Goal: Task Accomplishment & Management: Use online tool/utility

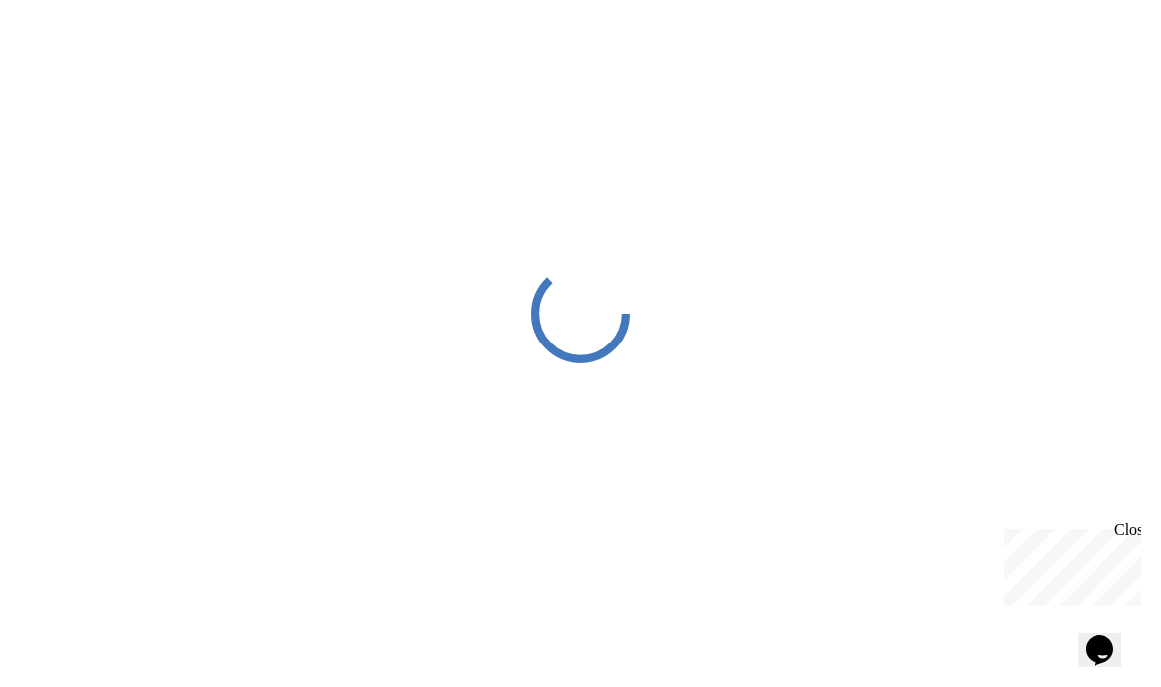
click at [1129, 534] on div "Close" at bounding box center [1127, 533] width 25 height 25
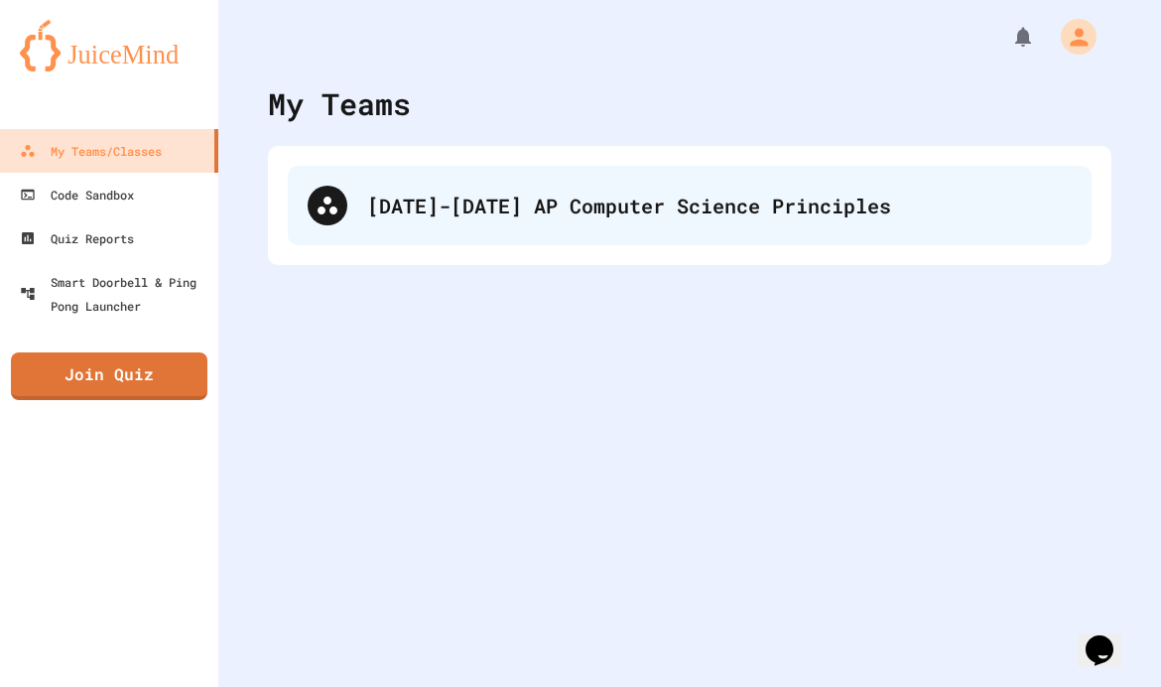
click at [740, 212] on div "[DATE]-[DATE] AP Computer Science Principles" at bounding box center [719, 206] width 705 height 30
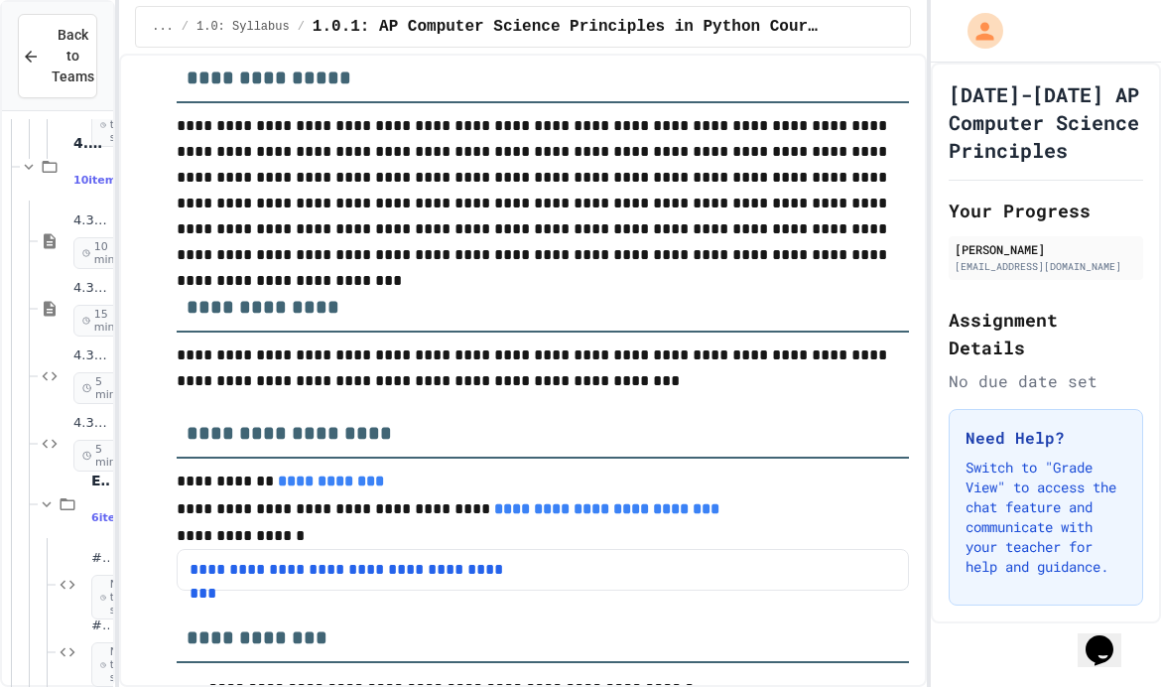
scroll to position [1895, -1]
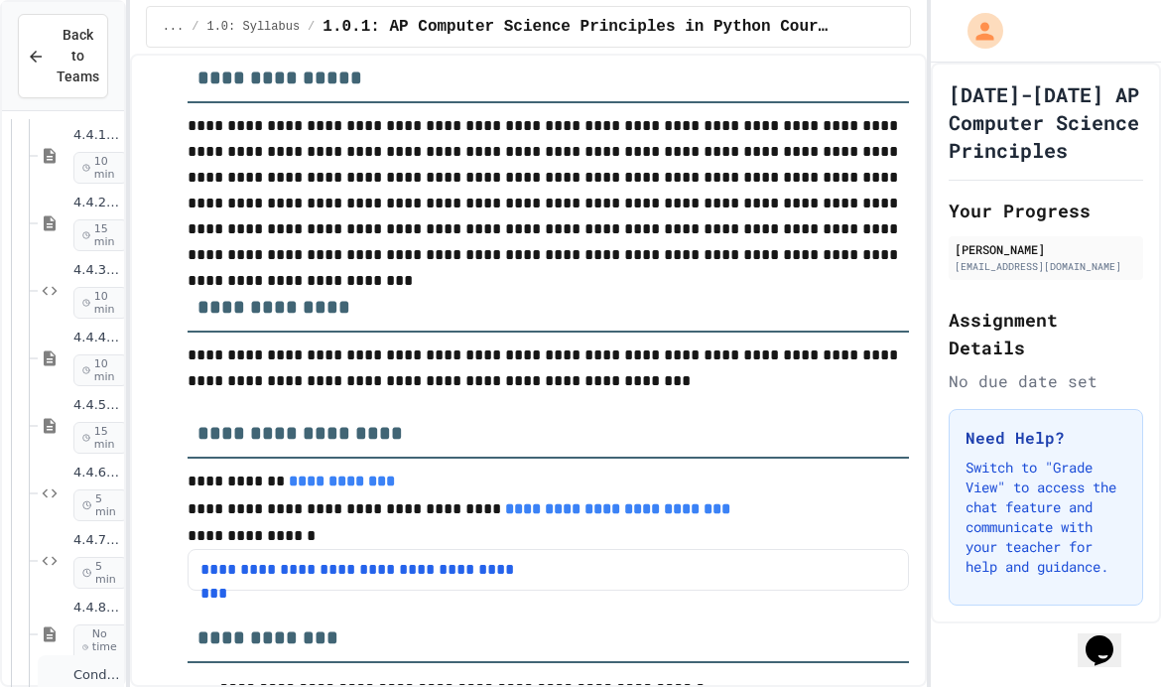
click at [82, 667] on span "Conditional Exercise Problems" at bounding box center [96, 675] width 47 height 17
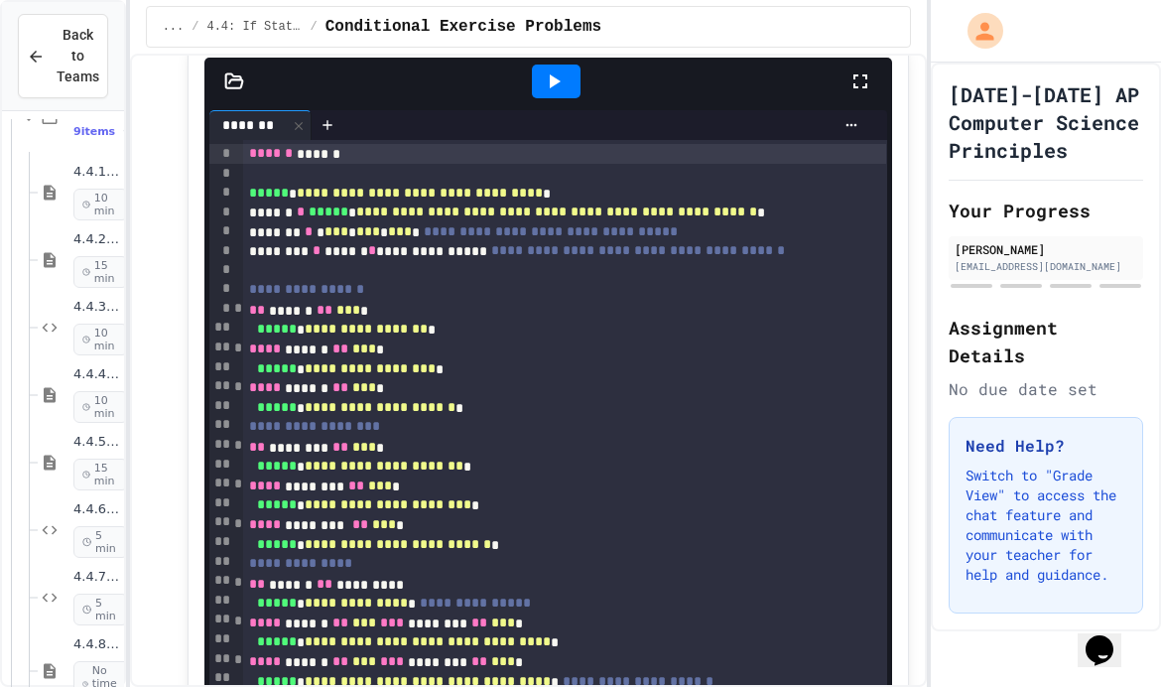
scroll to position [1019, 0]
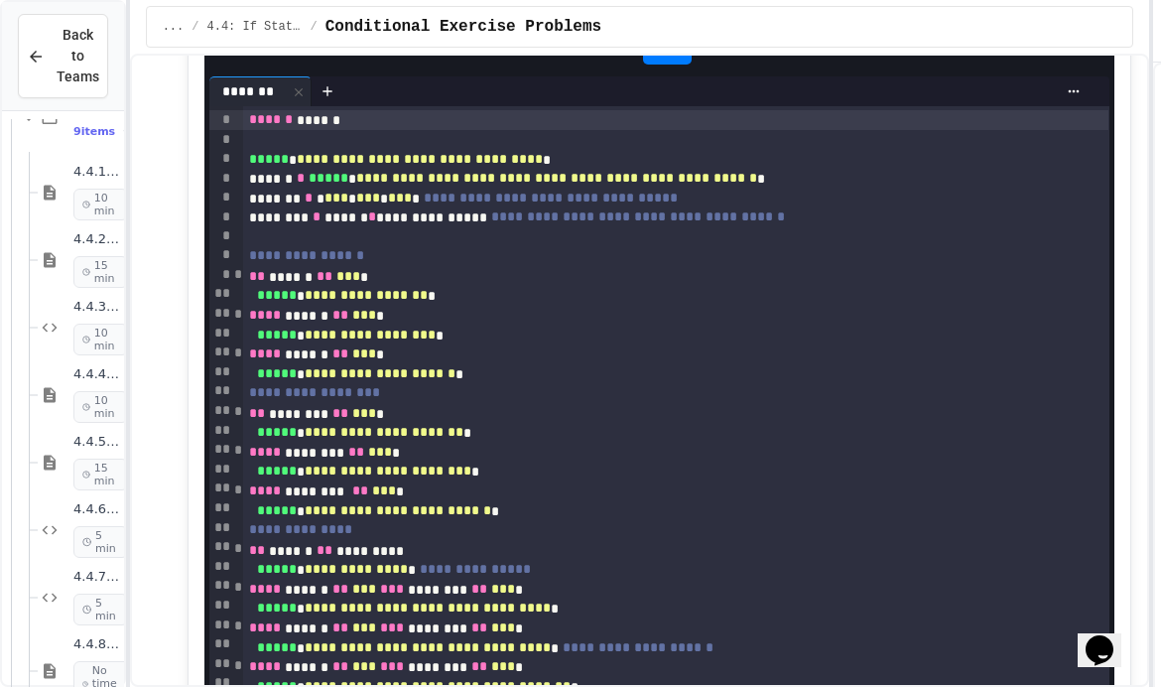
click at [1152, 195] on div at bounding box center [1152, 343] width 4 height 687
click at [1081, 46] on icon at bounding box center [1083, 48] width 24 height 24
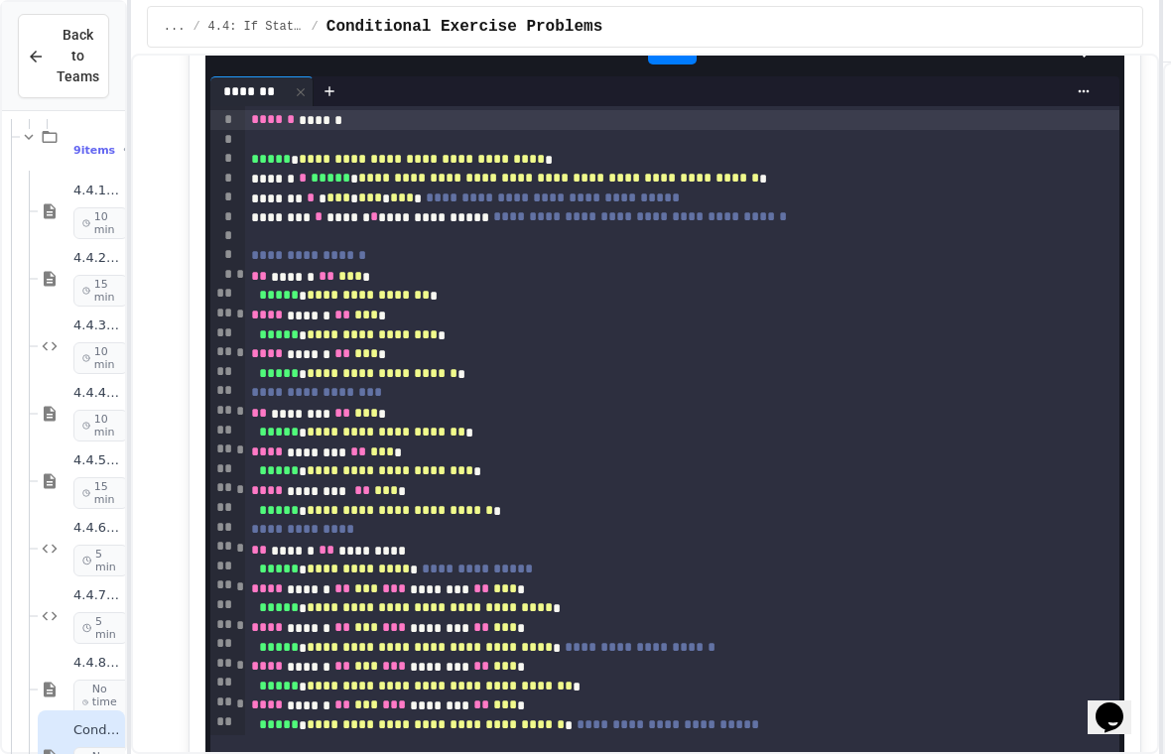
scroll to position [2524, 0]
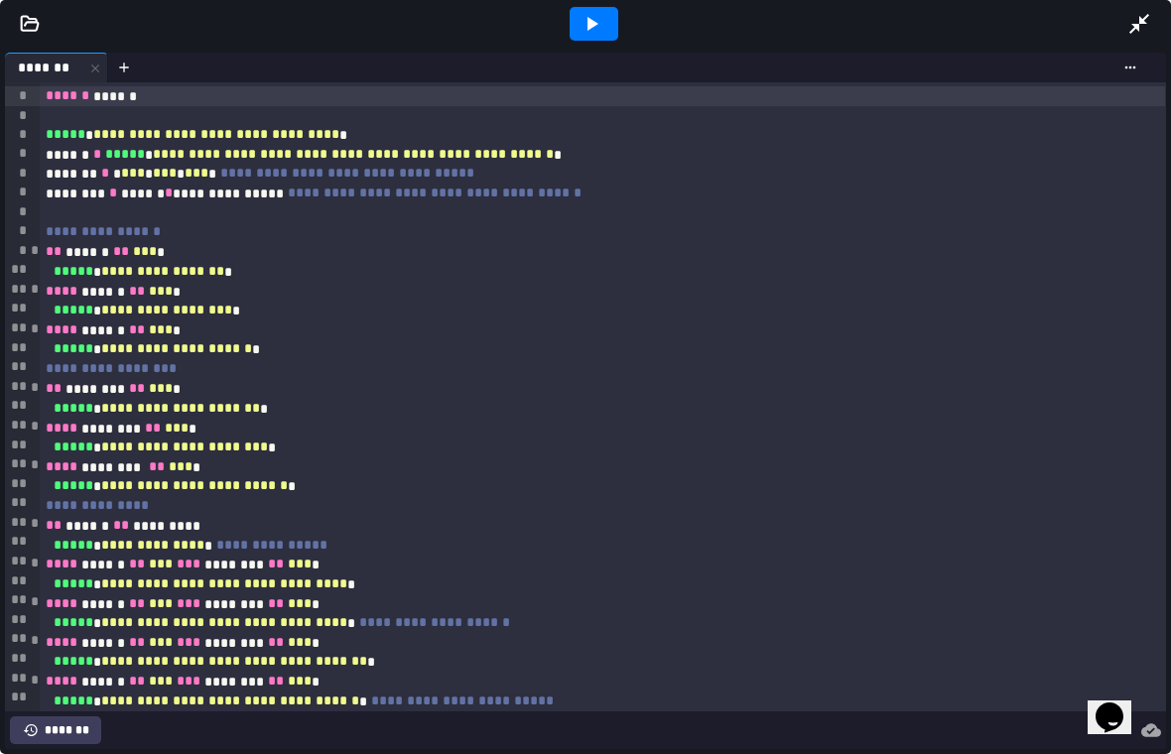
click at [601, 16] on icon at bounding box center [592, 24] width 24 height 24
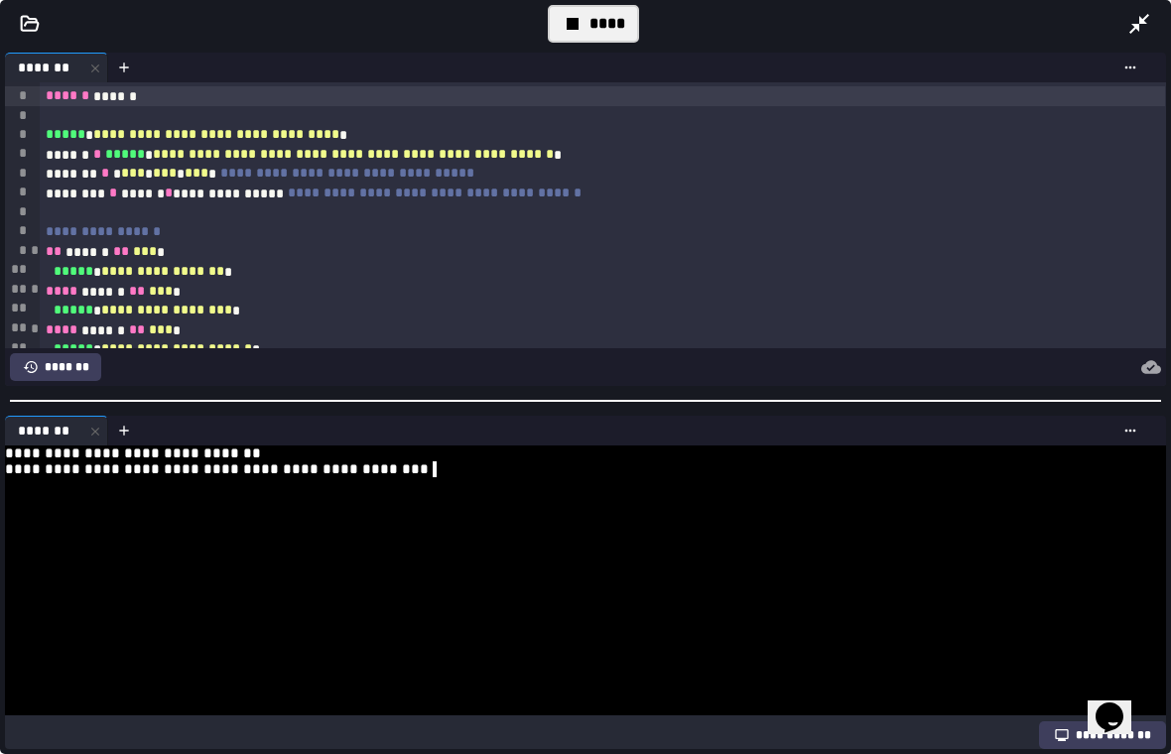
click at [749, 602] on div at bounding box center [577, 597] width 1144 height 16
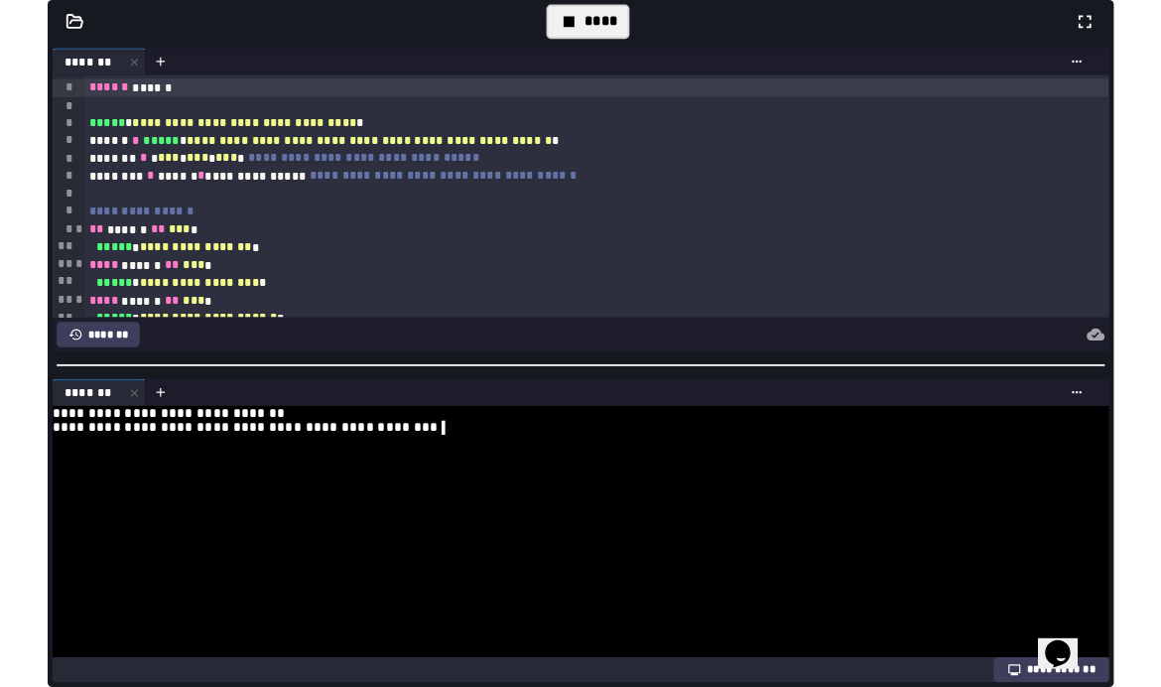
scroll to position [70, 0]
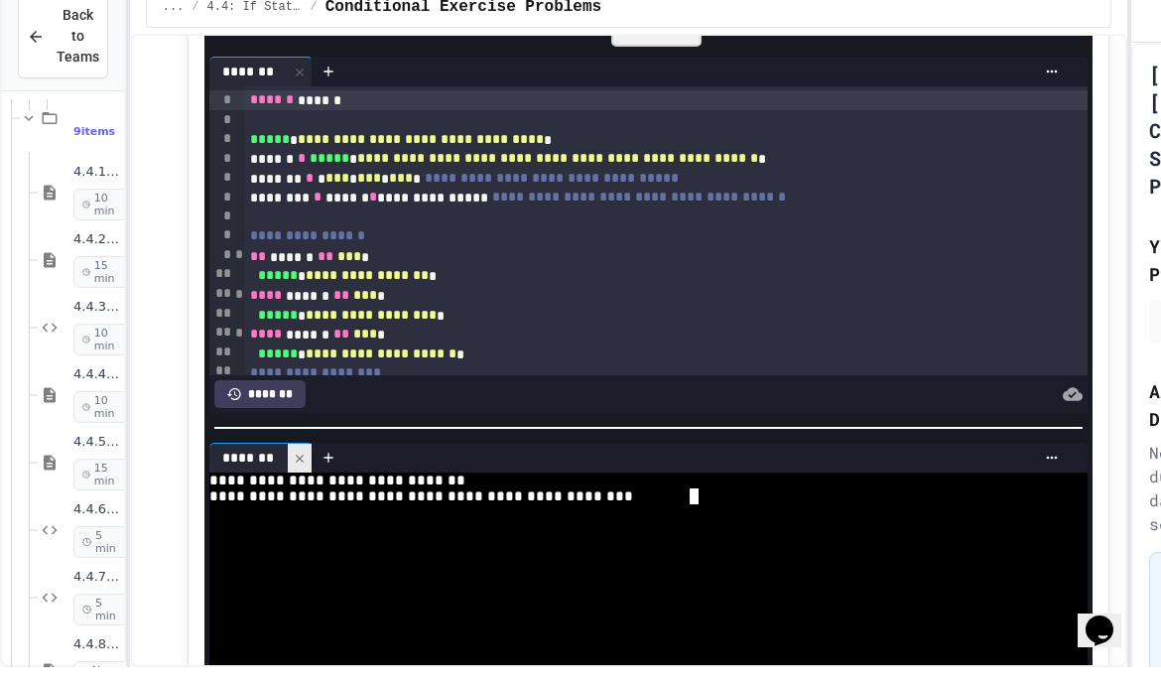
click at [309, 464] on div at bounding box center [300, 478] width 24 height 29
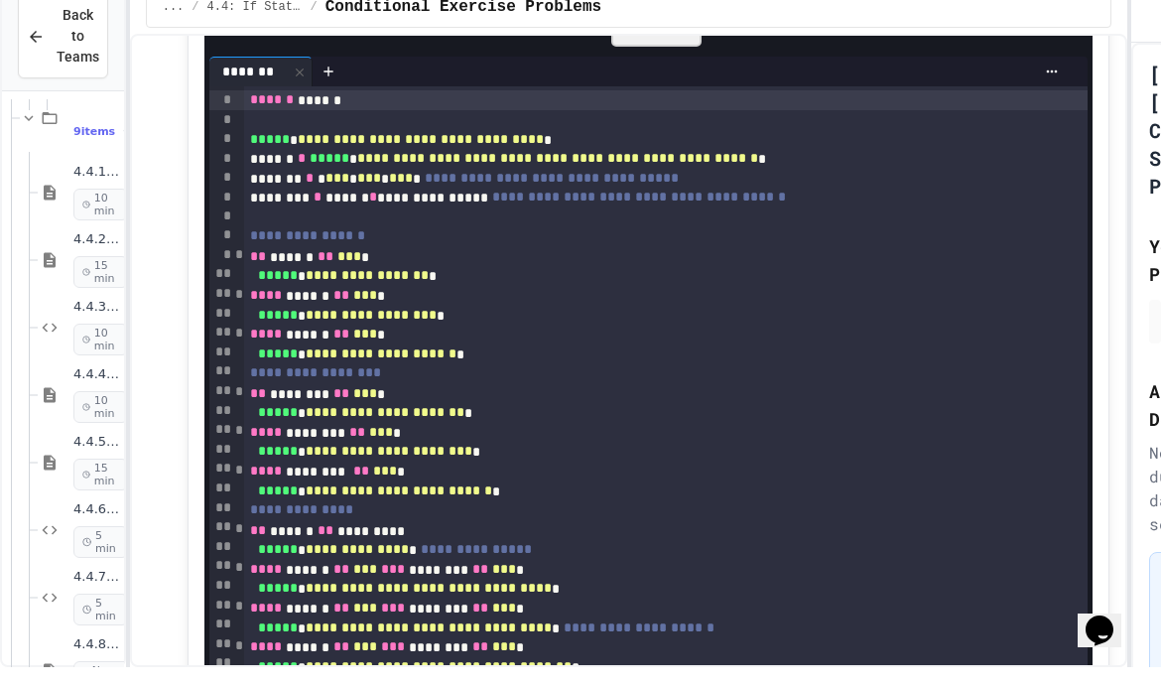
click at [676, 29] on div "****" at bounding box center [656, 48] width 90 height 38
click at [663, 36] on icon at bounding box center [654, 48] width 24 height 24
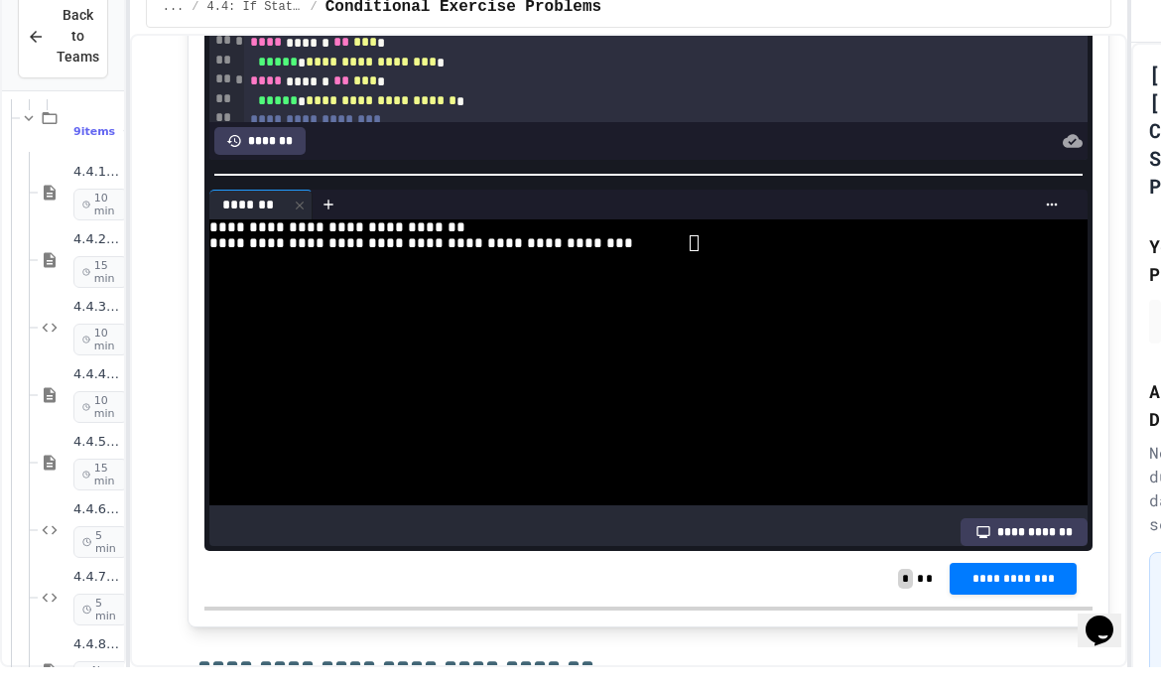
scroll to position [1283, 0]
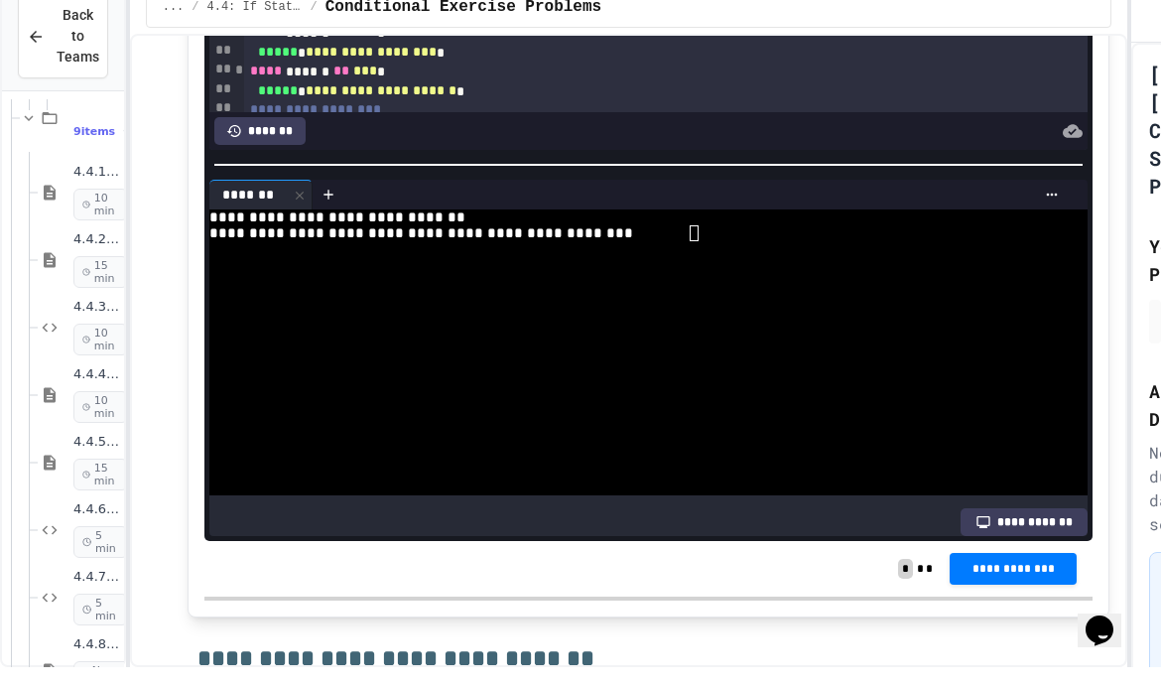
click at [963, 229] on div "**********" at bounding box center [638, 237] width 858 height 16
type textarea "*"
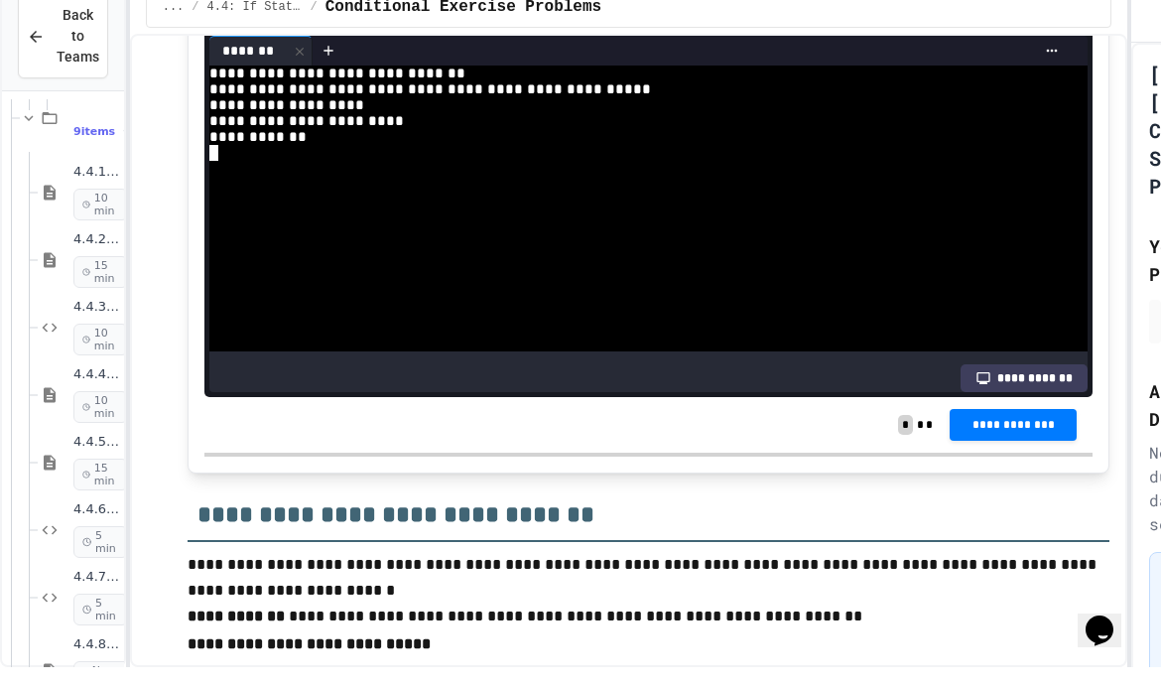
click at [301, 65] on icon at bounding box center [300, 72] width 14 height 14
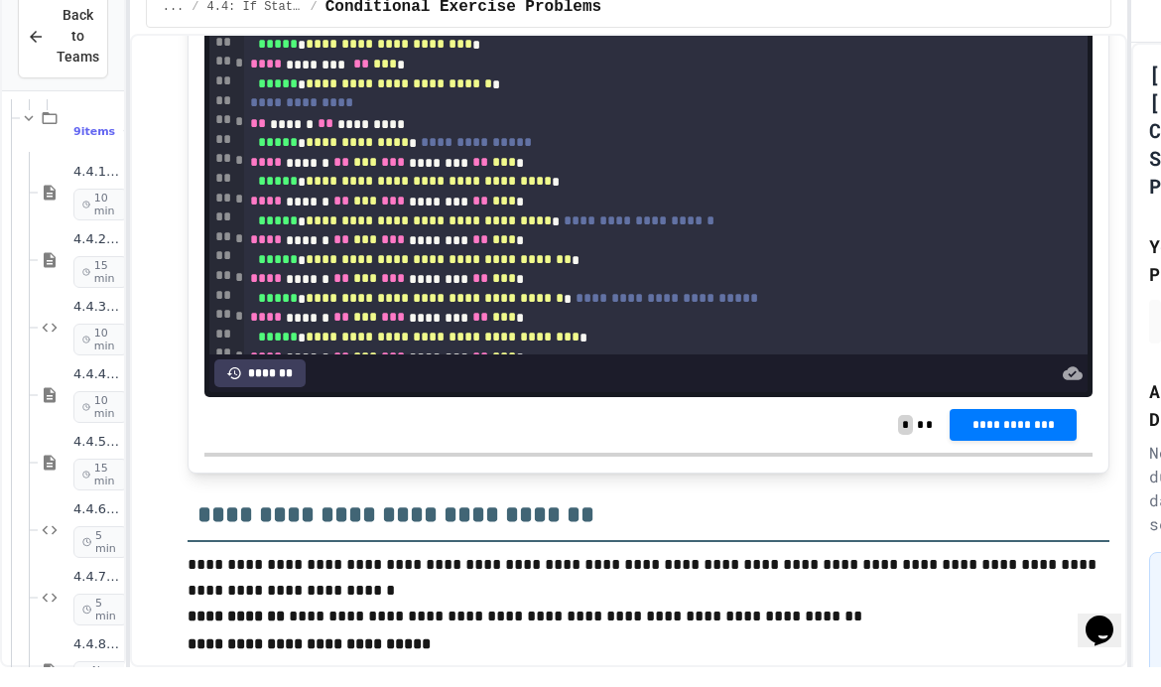
scroll to position [1428, 0]
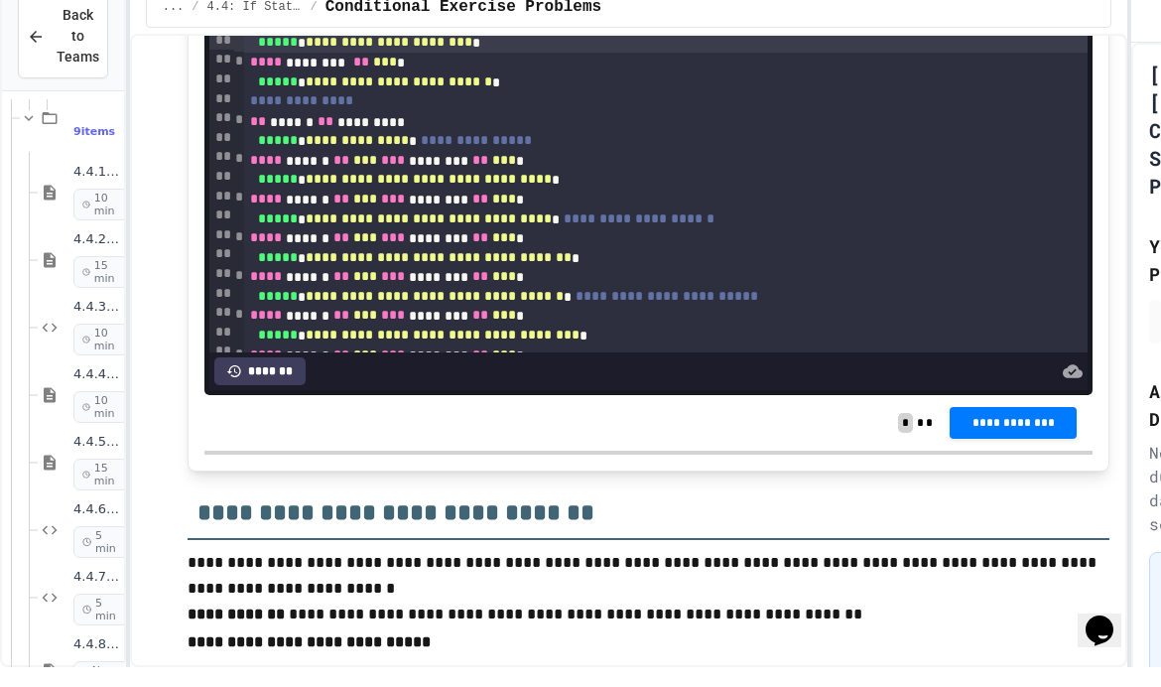
click at [298, 55] on span "*****" at bounding box center [278, 62] width 40 height 14
click at [140, 253] on div "**********" at bounding box center [580, 343] width 1161 height 687
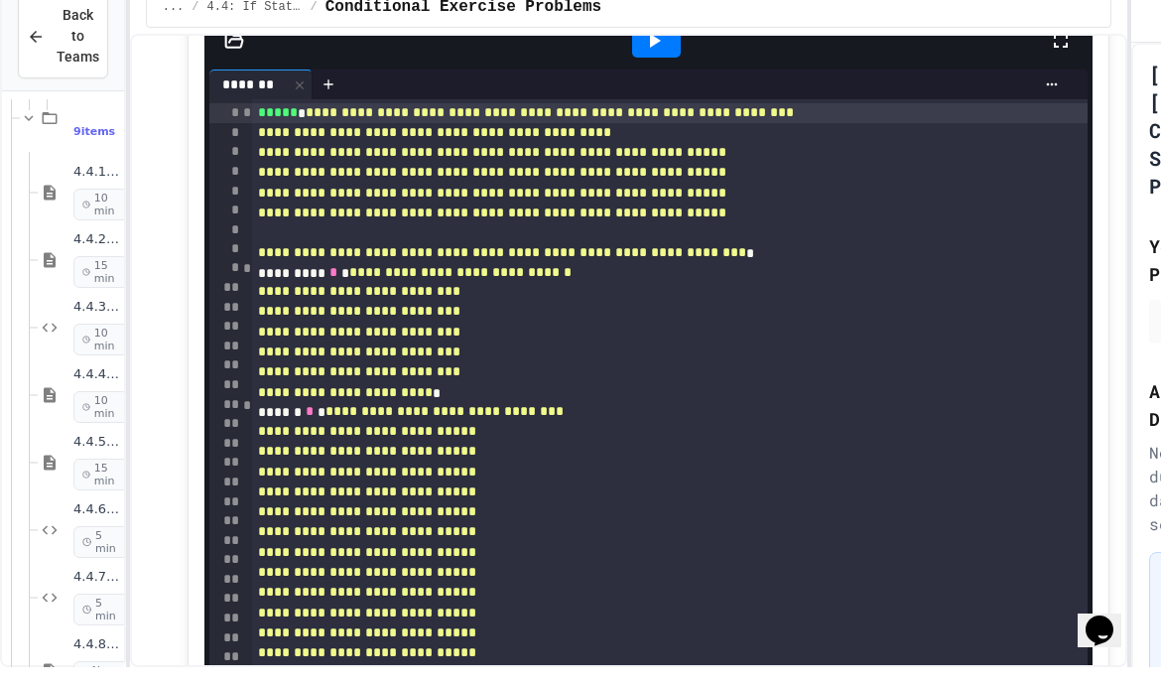
scroll to position [5962, 0]
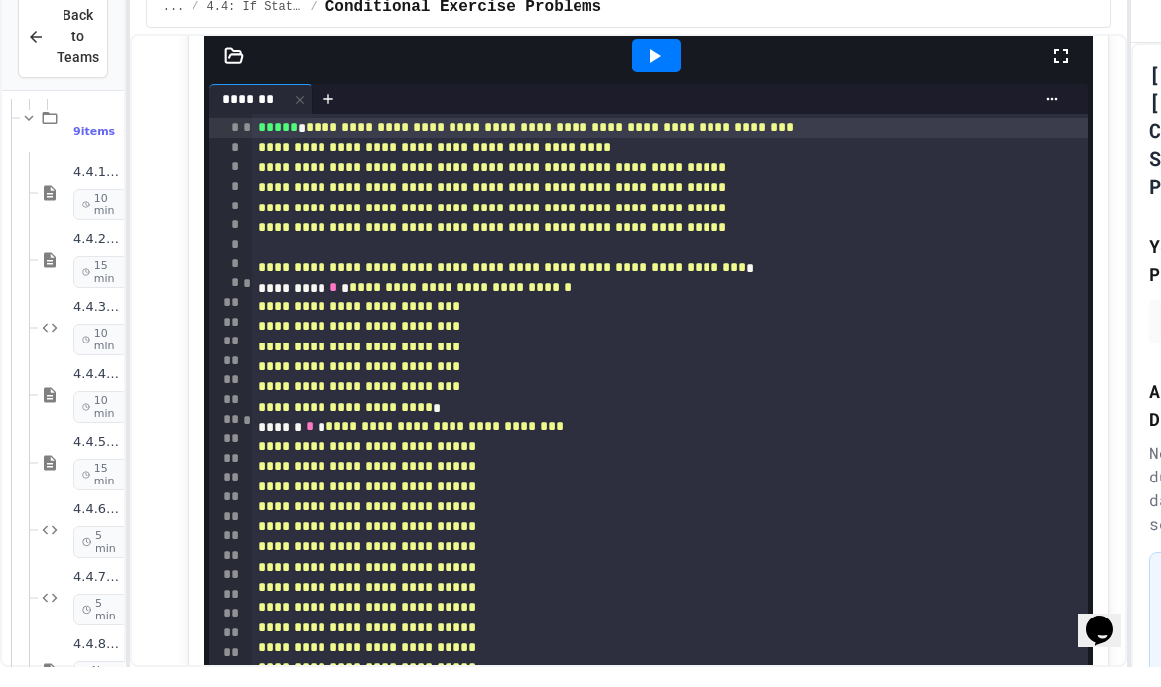
click at [242, 310] on span "*" at bounding box center [247, 303] width 10 height 14
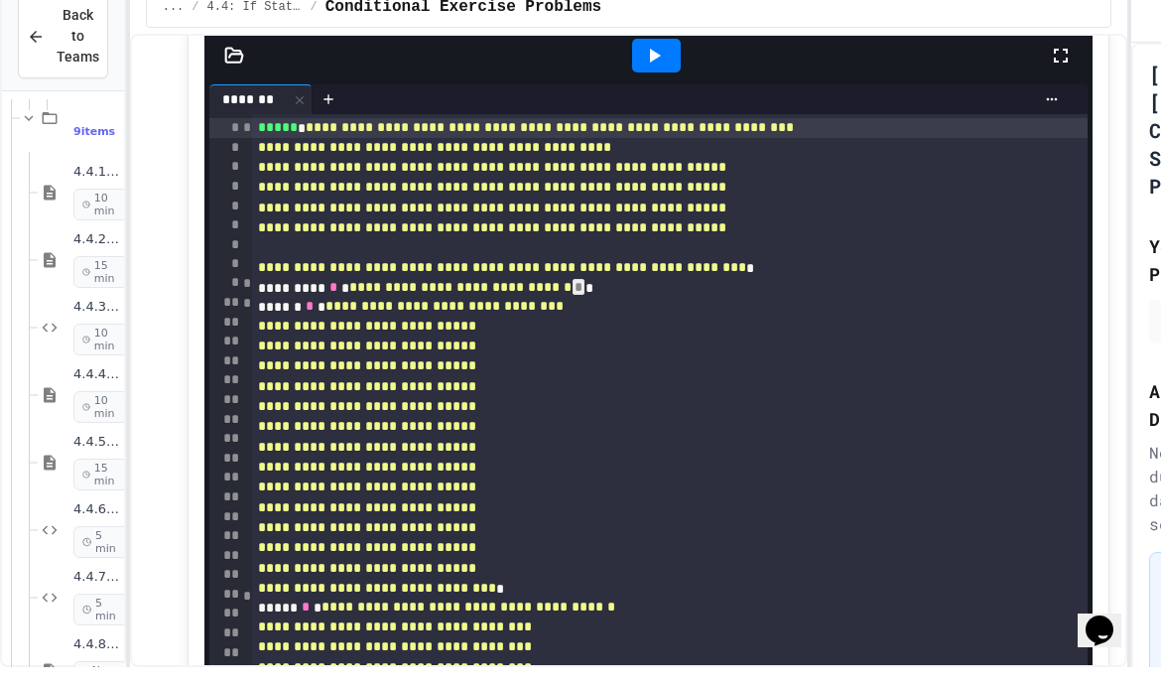
click at [243, 334] on div "*" at bounding box center [247, 324] width 10 height 20
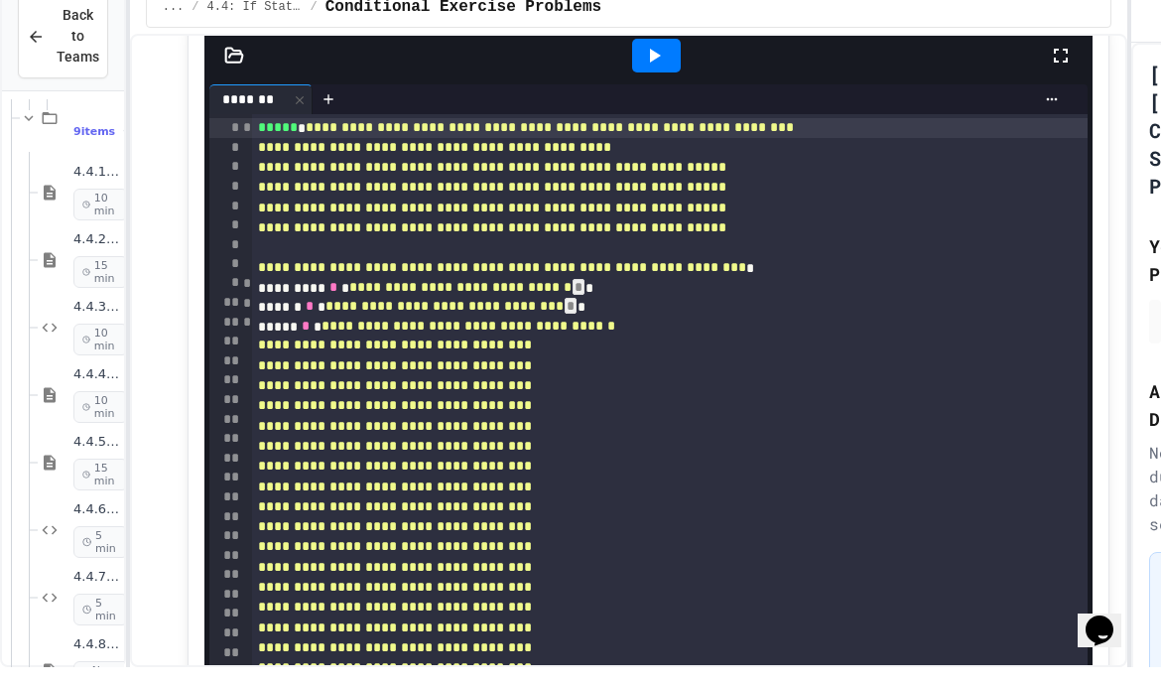
click at [251, 154] on span "*" at bounding box center [247, 147] width 10 height 14
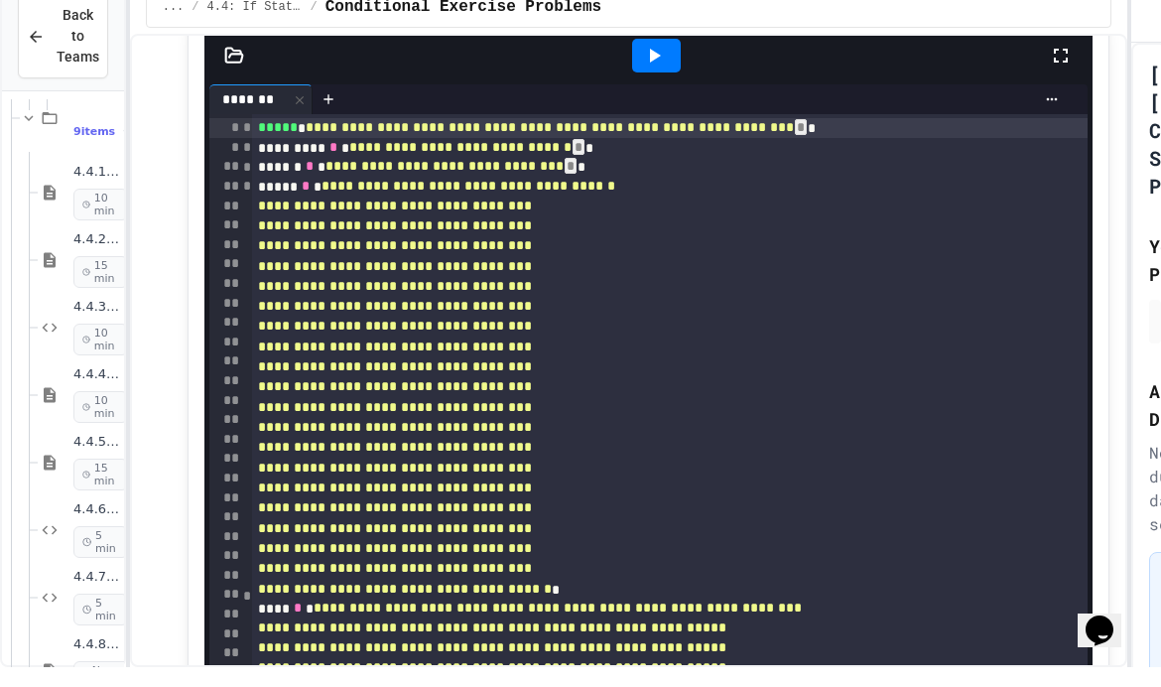
click at [247, 212] on span "*" at bounding box center [247, 206] width 10 height 14
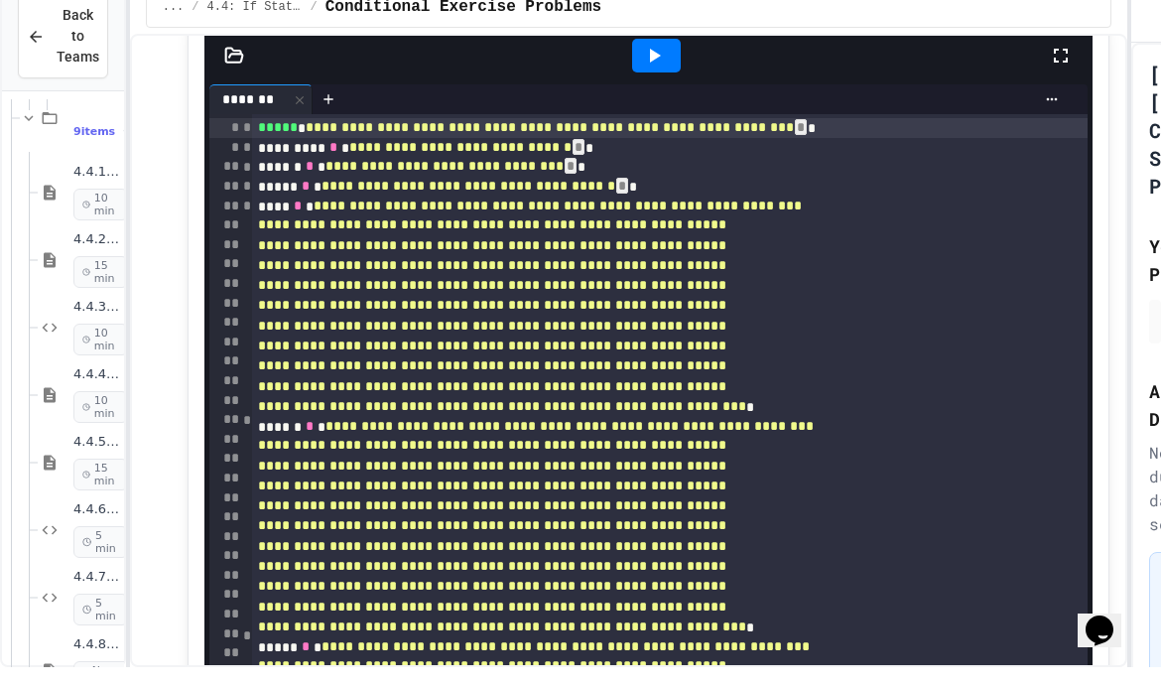
click at [241, 470] on div "**" at bounding box center [225, 460] width 33 height 20
click at [241, 450] on div "**" at bounding box center [225, 440] width 33 height 20
click at [242, 447] on span "*" at bounding box center [247, 440] width 10 height 14
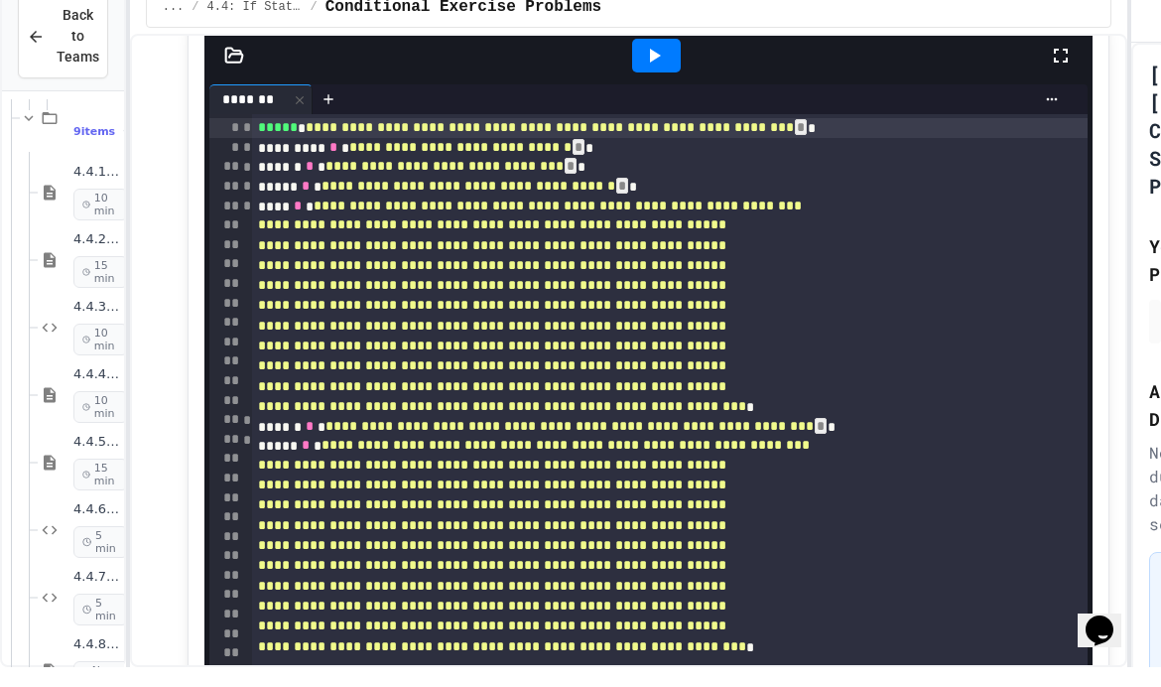
click at [244, 467] on span "*" at bounding box center [247, 460] width 10 height 14
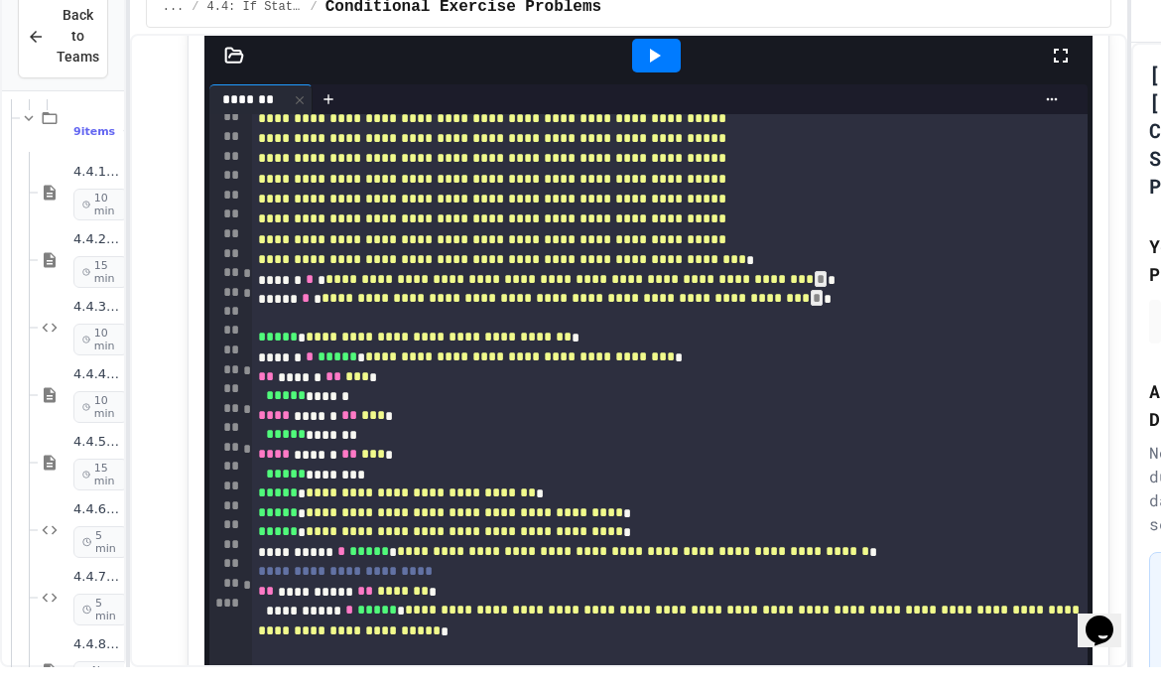
scroll to position [148, 0]
click at [665, 87] on icon at bounding box center [654, 76] width 24 height 24
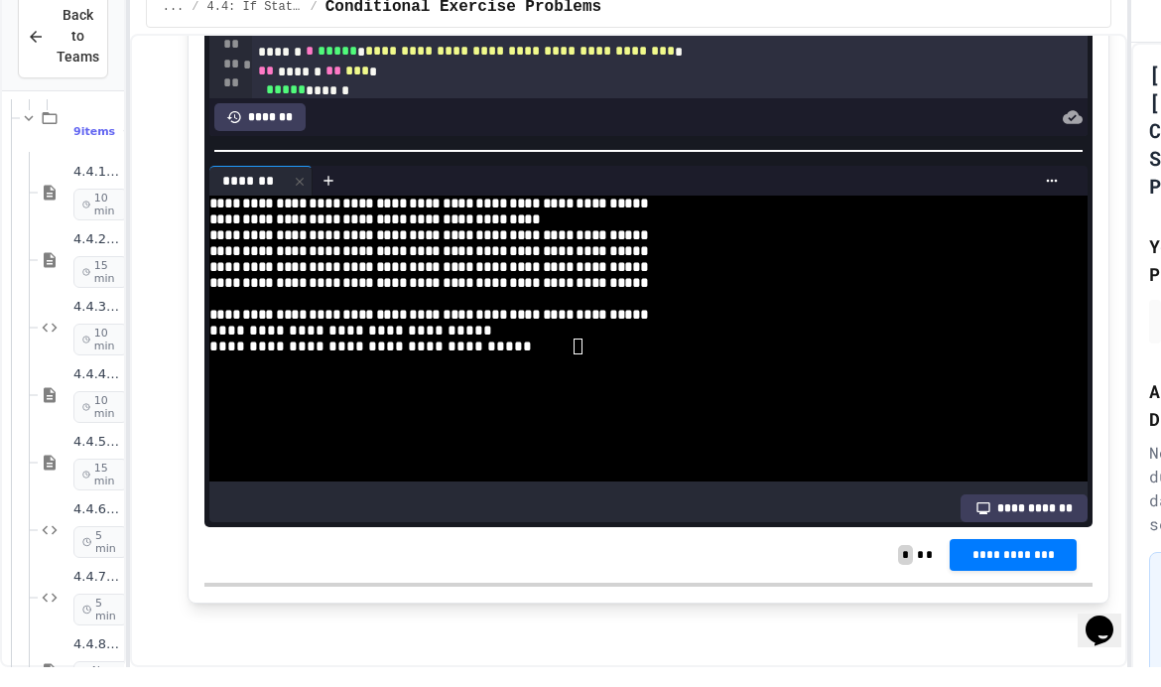
scroll to position [6324, 0]
click at [613, 390] on div at bounding box center [638, 398] width 858 height 16
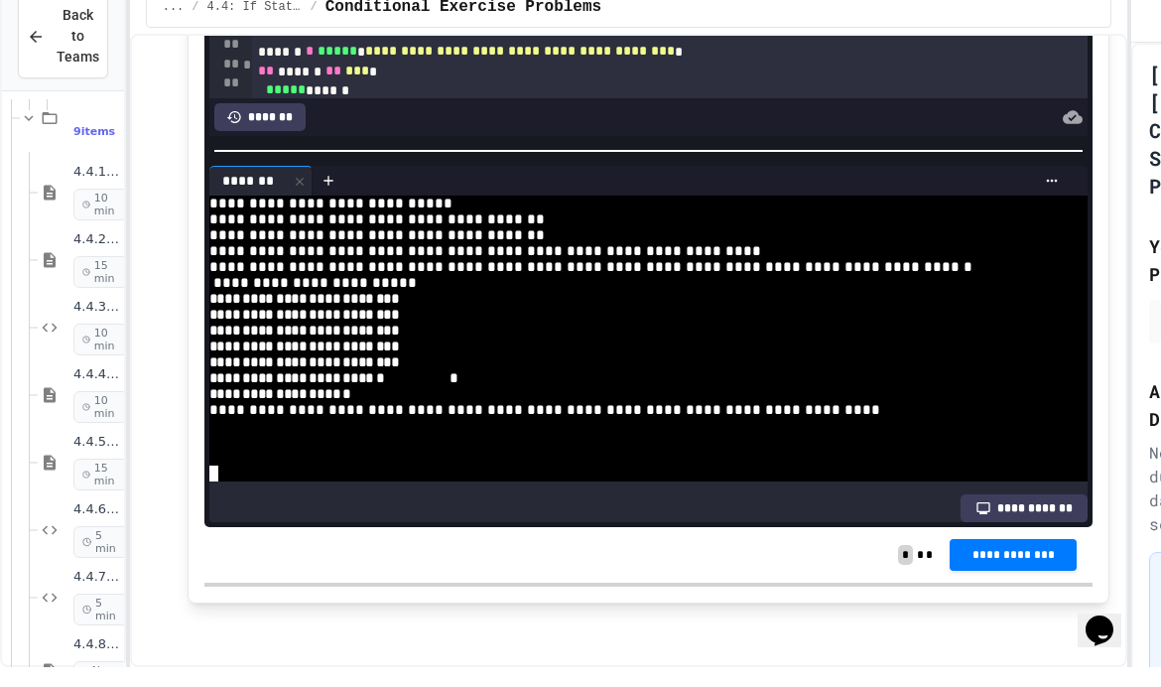
scroll to position [334, 0]
click at [298, 189] on div at bounding box center [300, 201] width 24 height 29
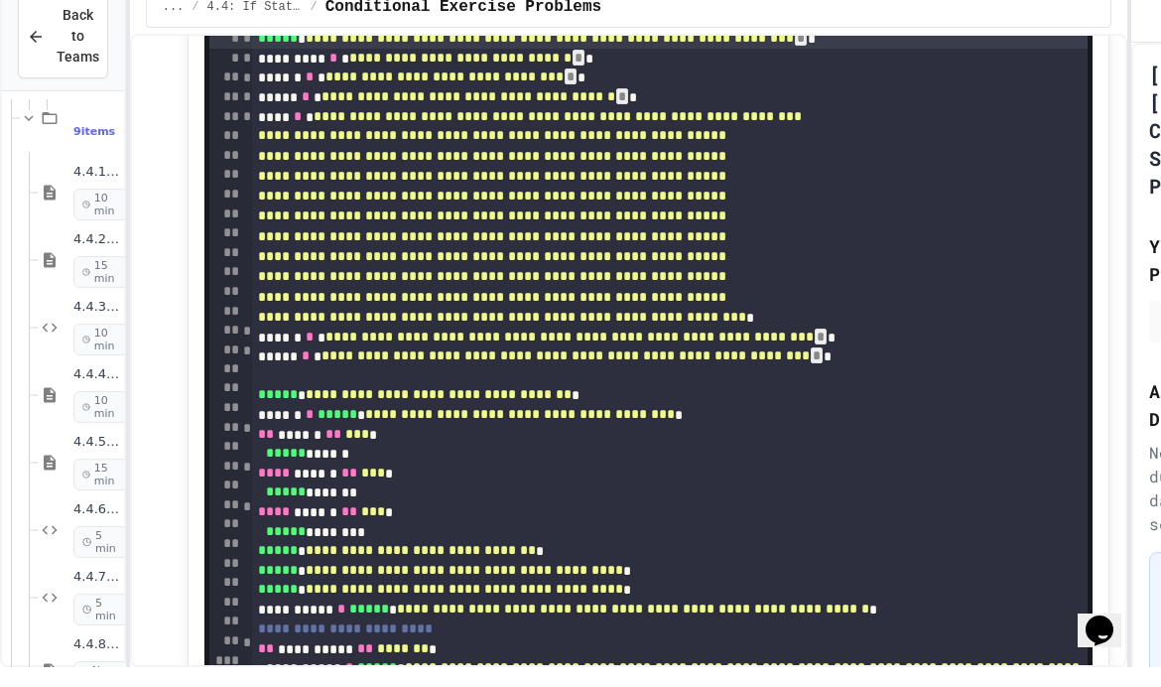
scroll to position [6045, 0]
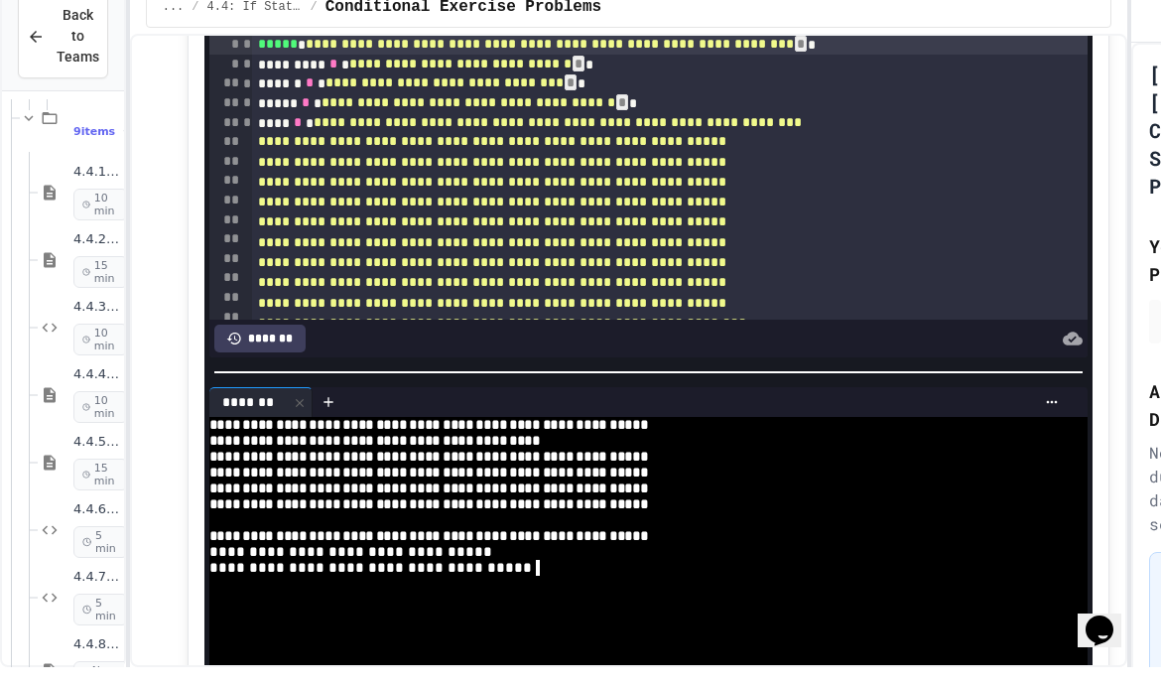
click at [628, 548] on div at bounding box center [638, 540] width 858 height 16
click at [592, 611] on div at bounding box center [638, 604] width 858 height 16
click at [576, 596] on textarea "Terminal input" at bounding box center [580, 588] width 9 height 16
click at [303, 430] on icon at bounding box center [300, 423] width 14 height 14
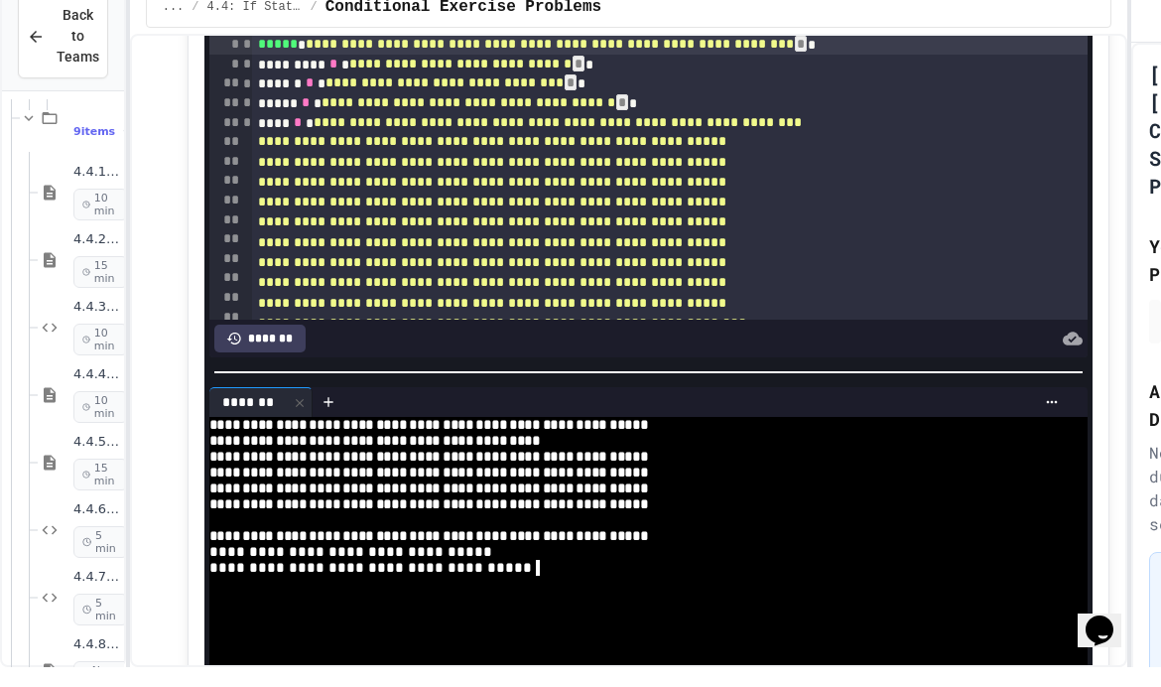
click at [611, 580] on div "**********" at bounding box center [638, 572] width 858 height 16
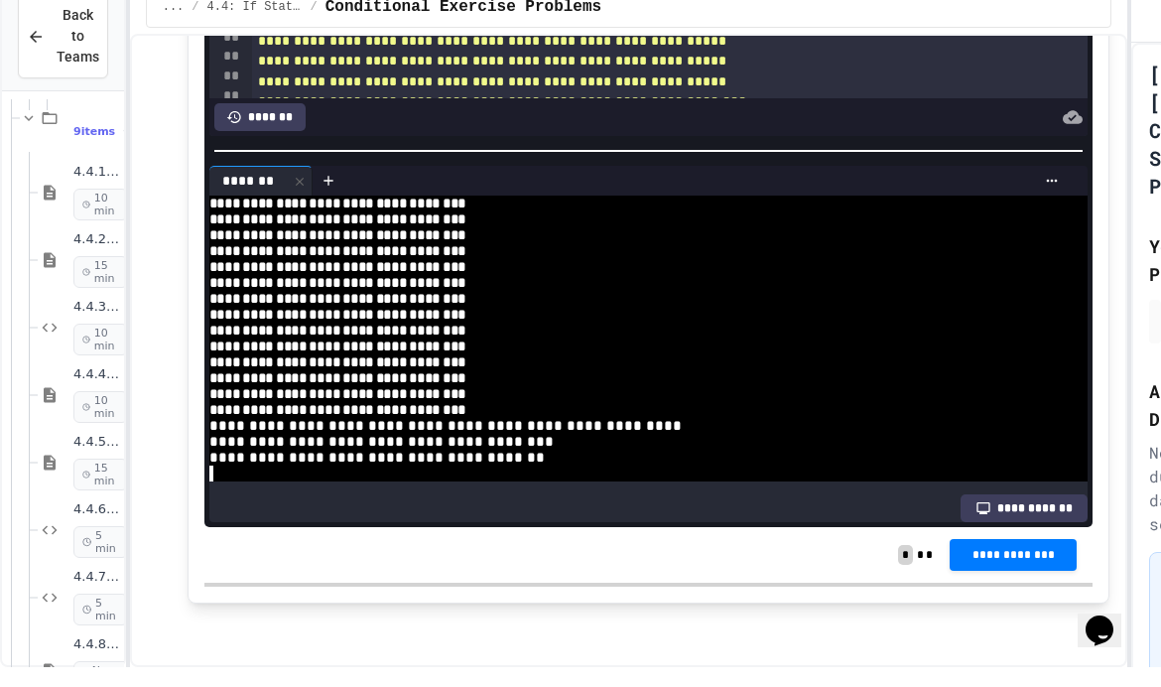
scroll to position [842, 0]
click at [291, 187] on div at bounding box center [300, 201] width 24 height 29
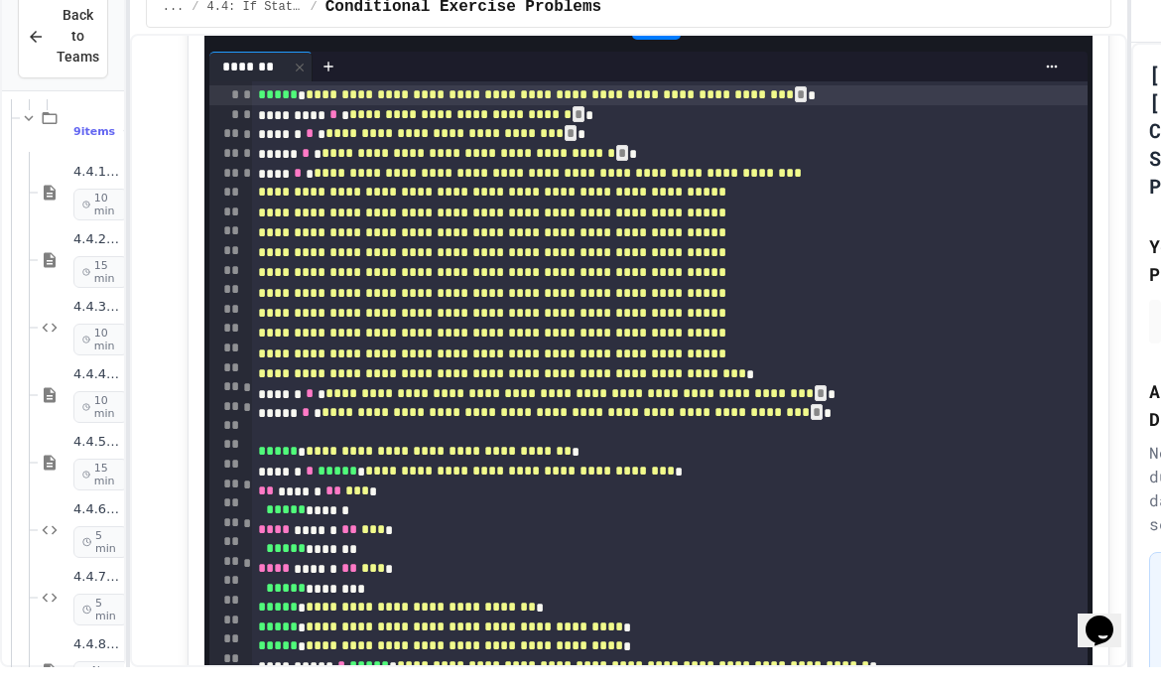
scroll to position [6026, 0]
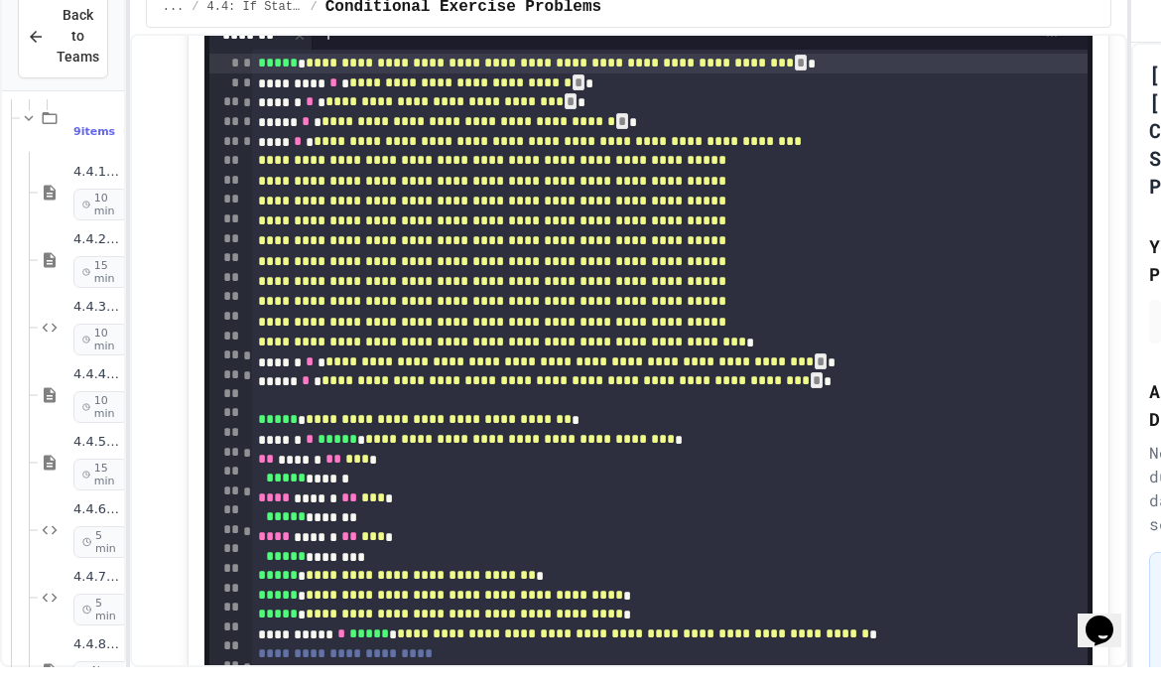
click at [247, 168] on span "*" at bounding box center [247, 161] width 10 height 14
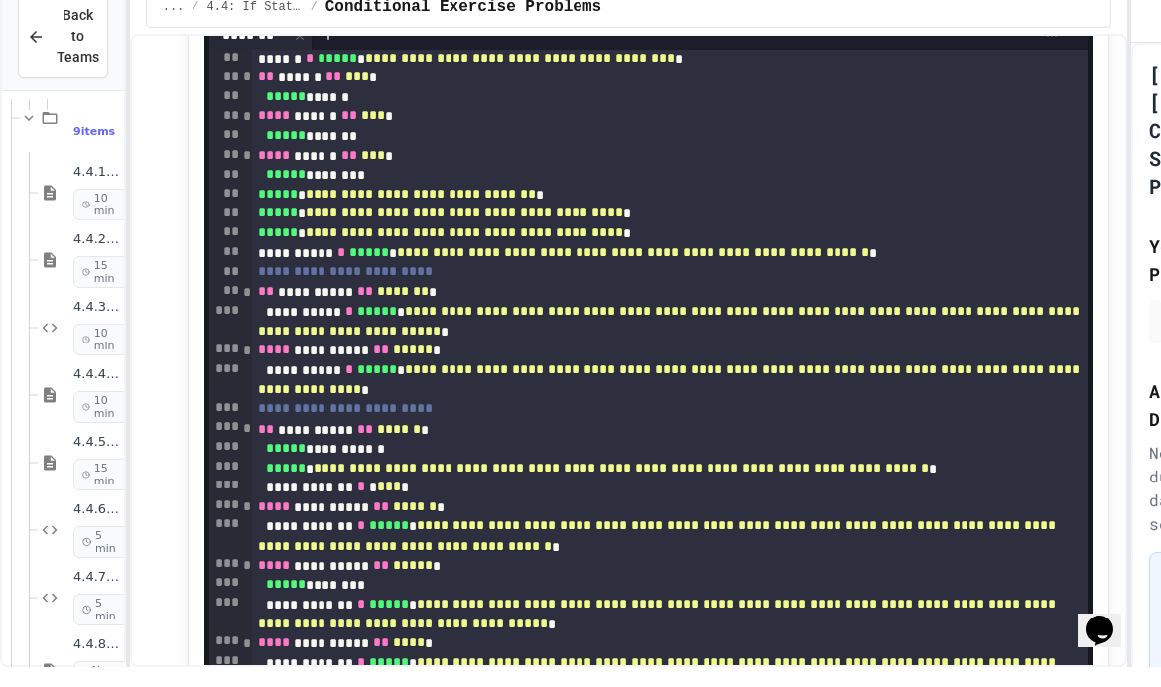
scroll to position [177, 0]
